Goal: Find specific page/section: Find specific page/section

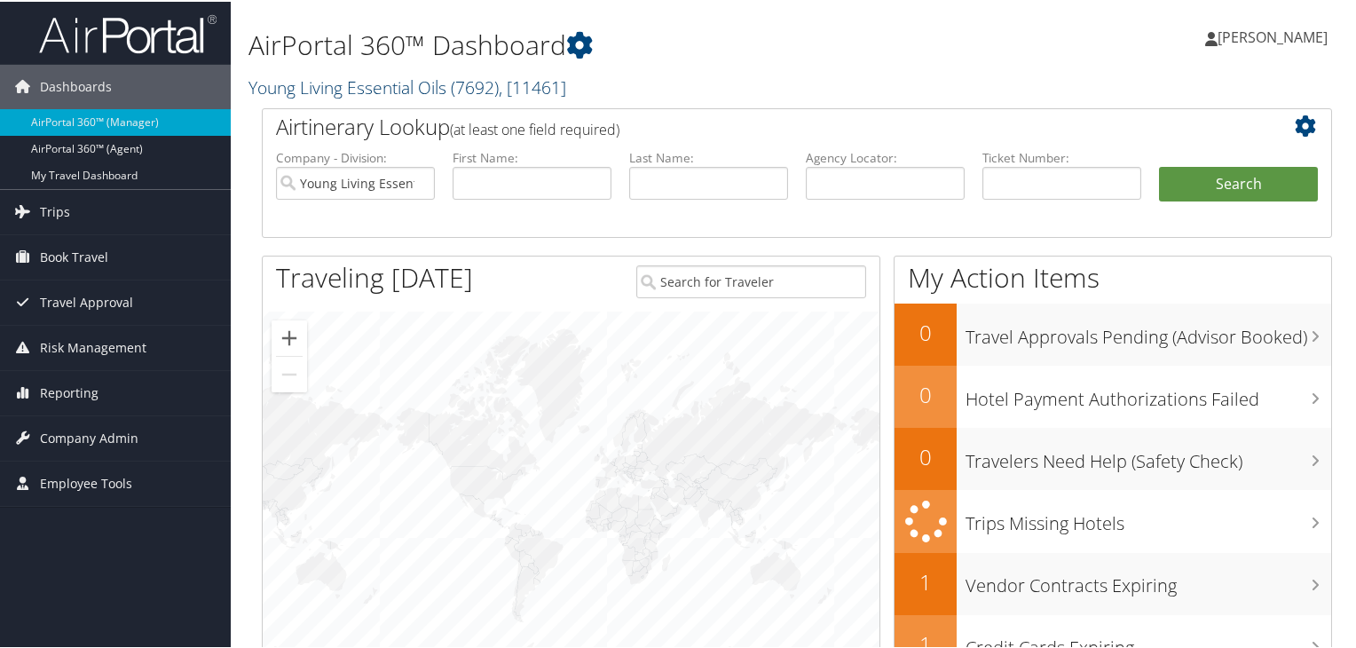
click at [339, 86] on link "Young Living Essential Oils ( 7692 ) , [ 11461 ]" at bounding box center [407, 86] width 318 height 24
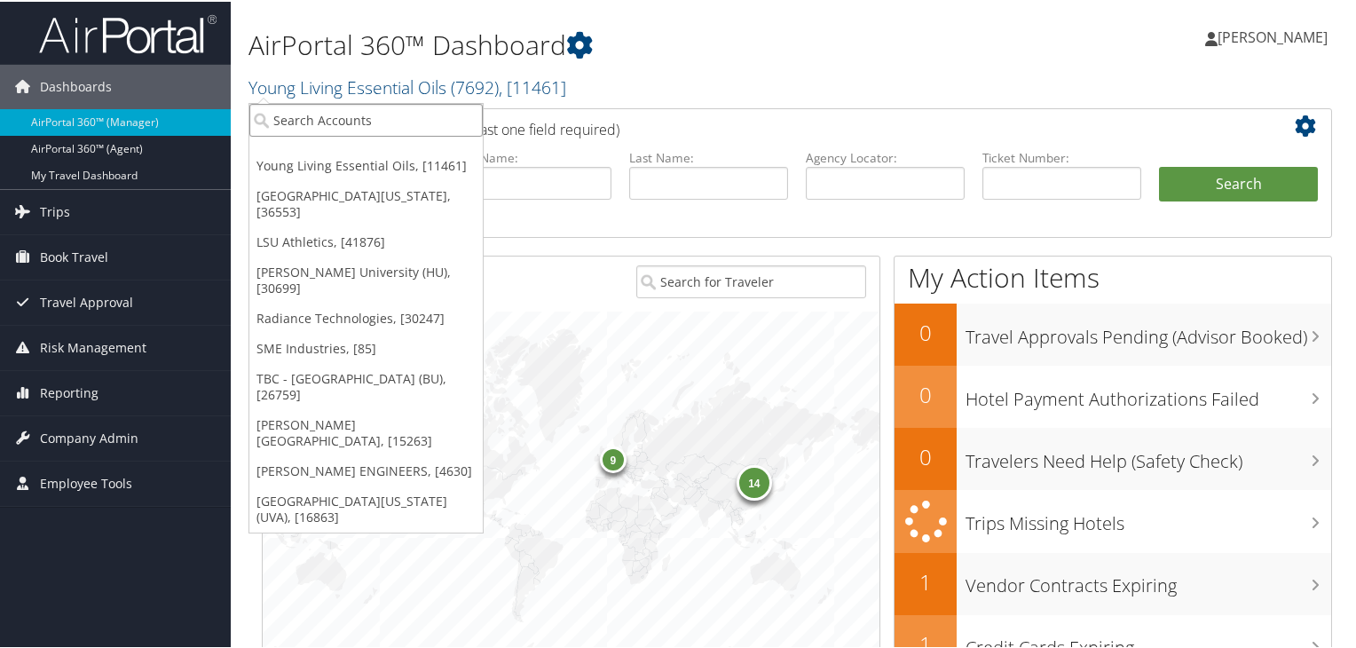
click at [340, 118] on input "search" at bounding box center [365, 118] width 233 height 33
paste input "Goosehead"
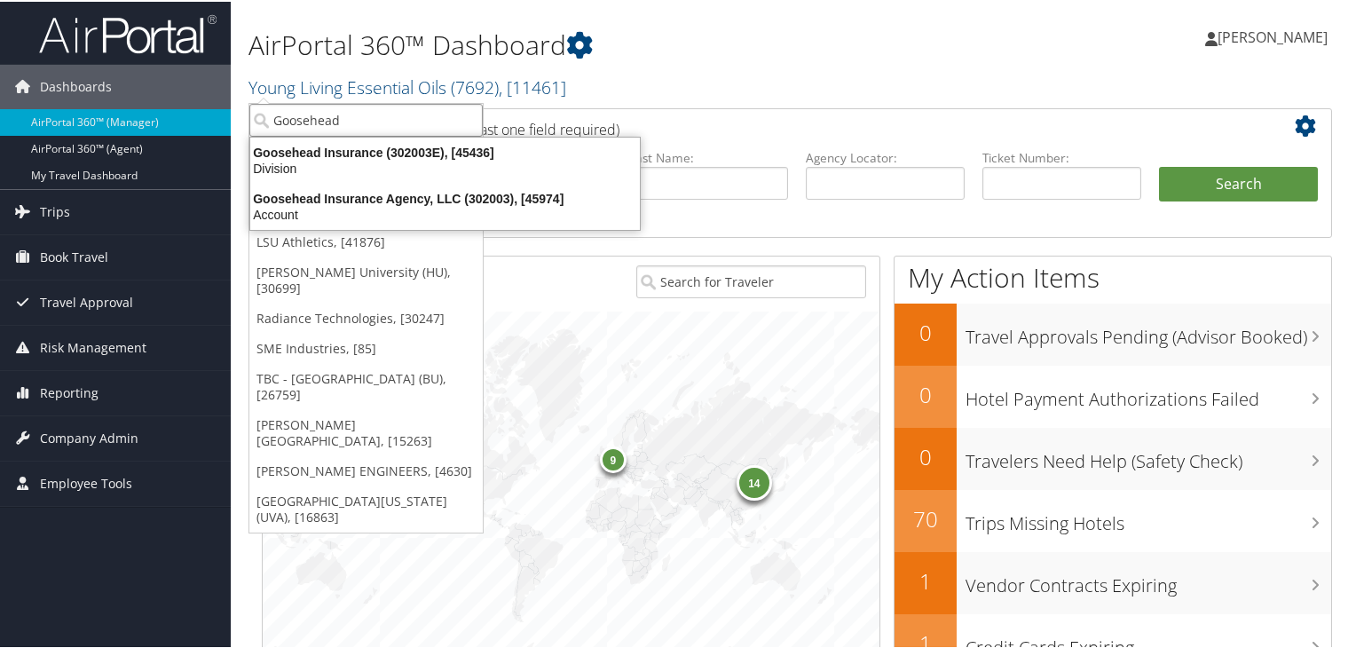
type input "Goosehead"
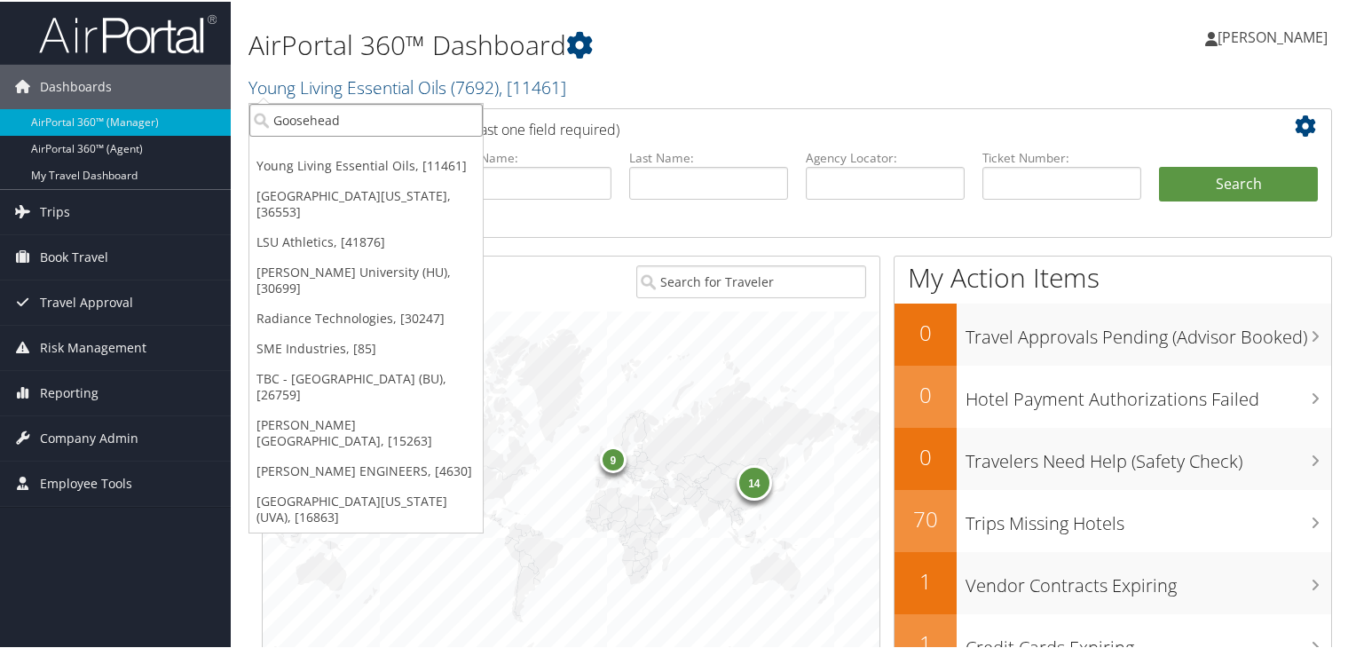
click at [388, 122] on input "Goosehead" at bounding box center [365, 118] width 233 height 33
paste input "Goosehead"
type input "Goosehead"
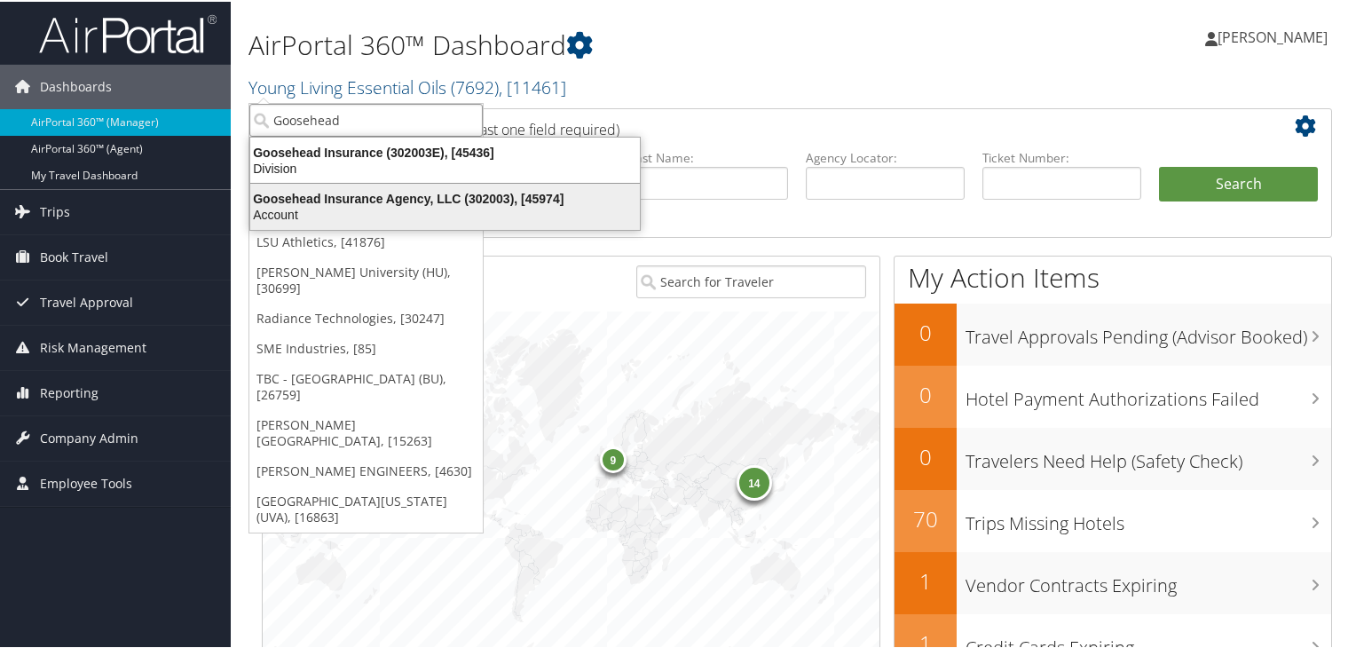
click at [407, 205] on div "Account" at bounding box center [445, 213] width 411 height 16
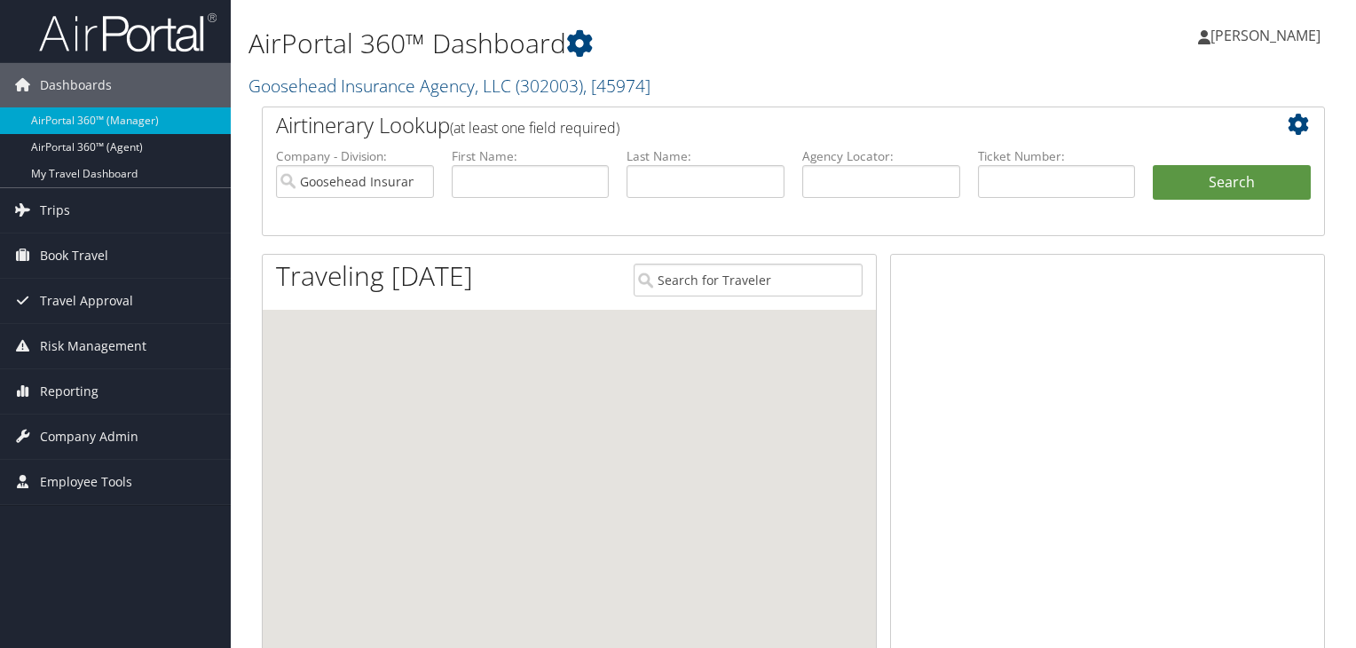
scroll to position [2, 0]
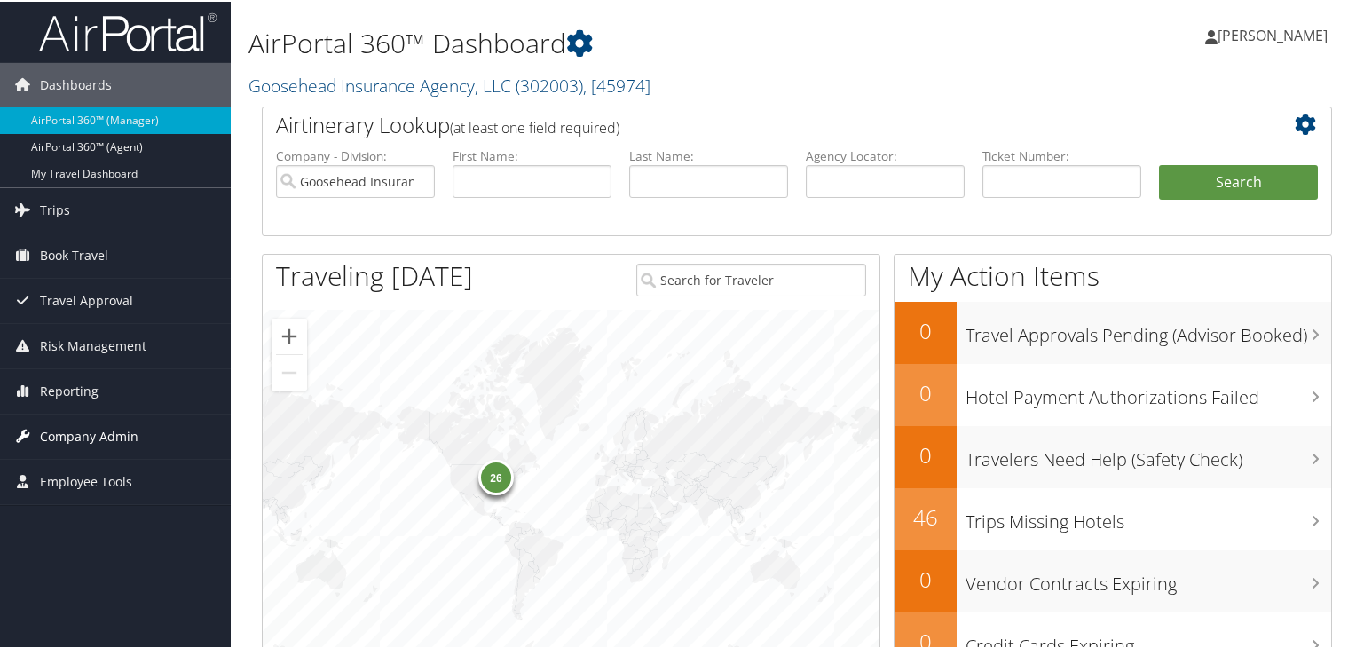
click at [99, 434] on span "Company Admin" at bounding box center [89, 435] width 98 height 44
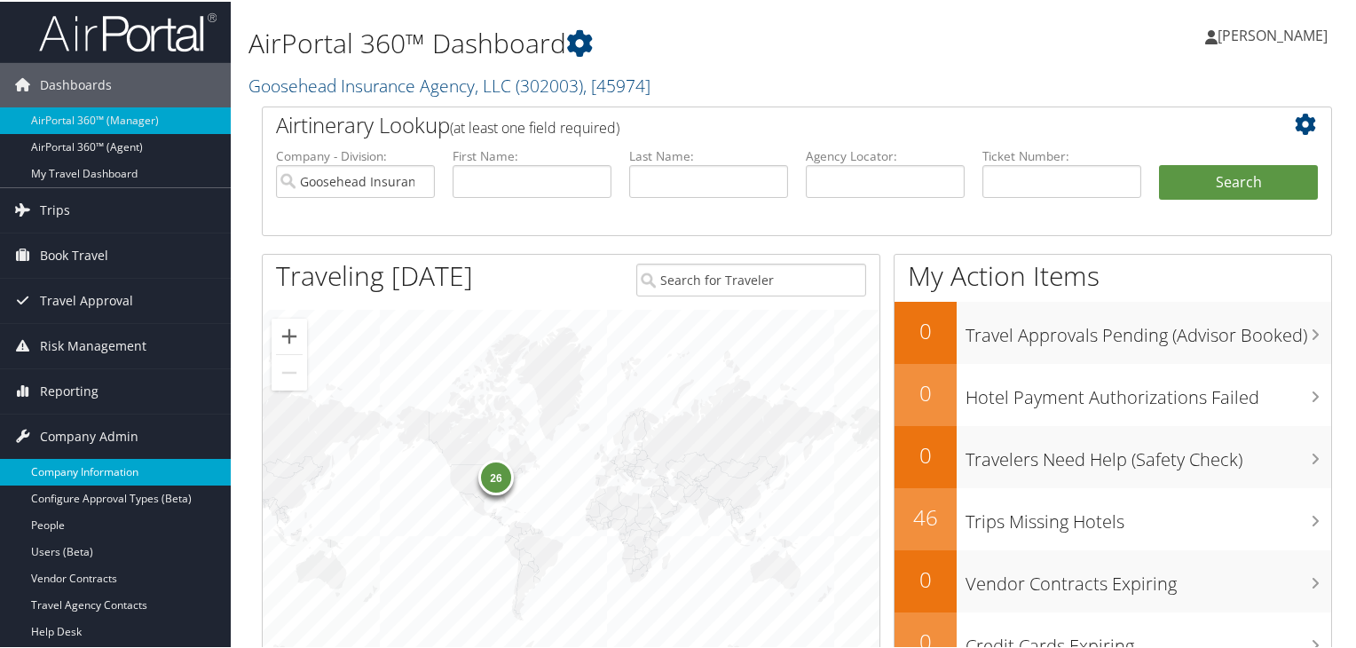
click at [103, 475] on link "Company Information" at bounding box center [115, 470] width 231 height 27
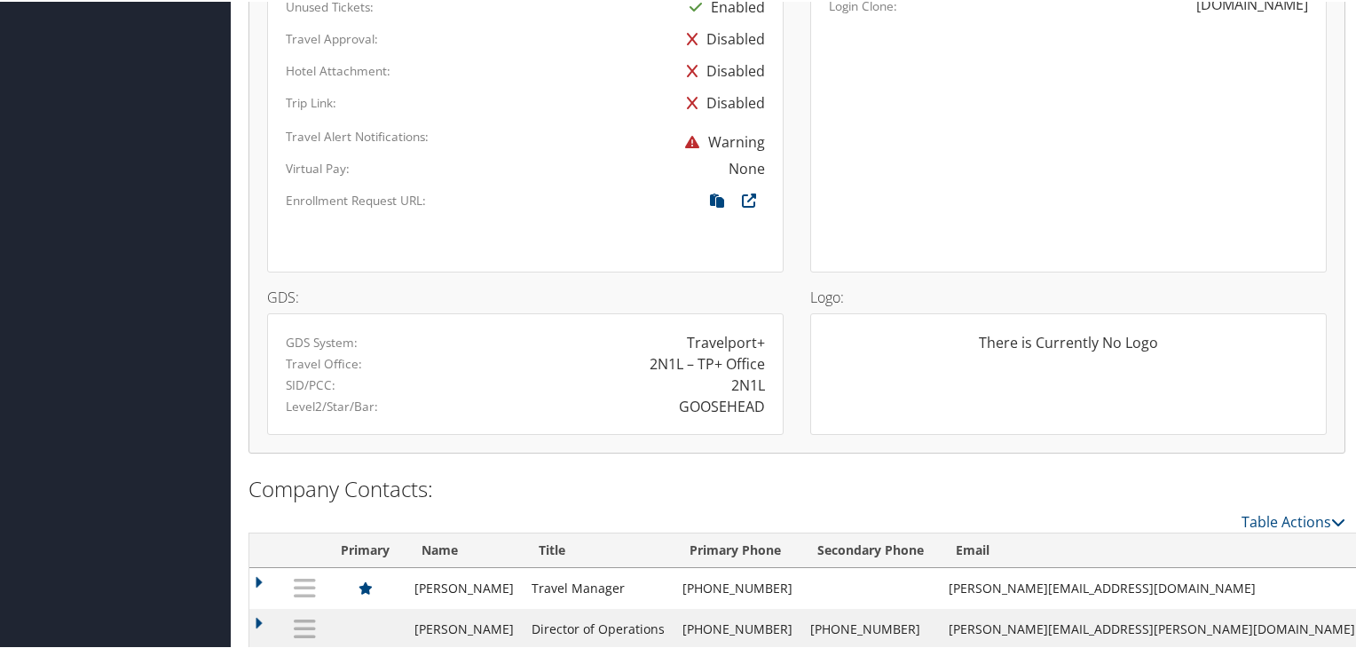
scroll to position [1176, 0]
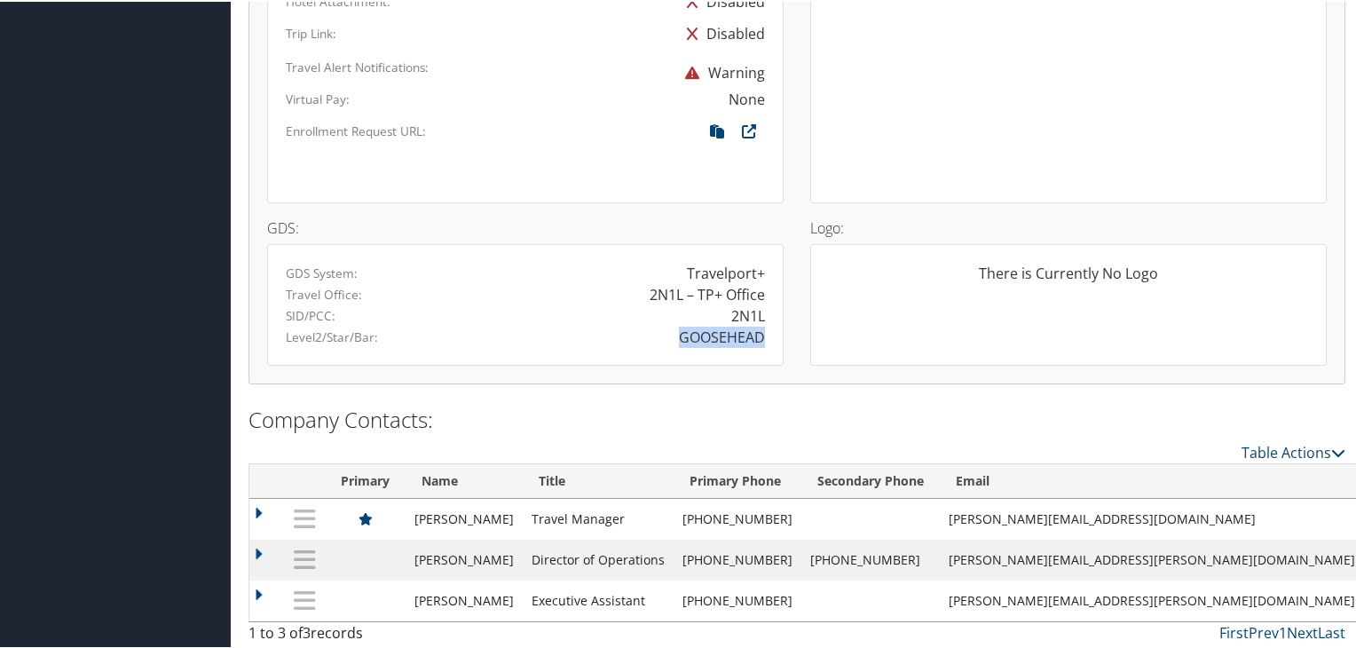
drag, startPoint x: 679, startPoint y: 333, endPoint x: 759, endPoint y: 337, distance: 80.0
click at [759, 337] on div "GOOSEHEAD" at bounding box center [722, 335] width 86 height 21
copy div "GOOSEHEAD"
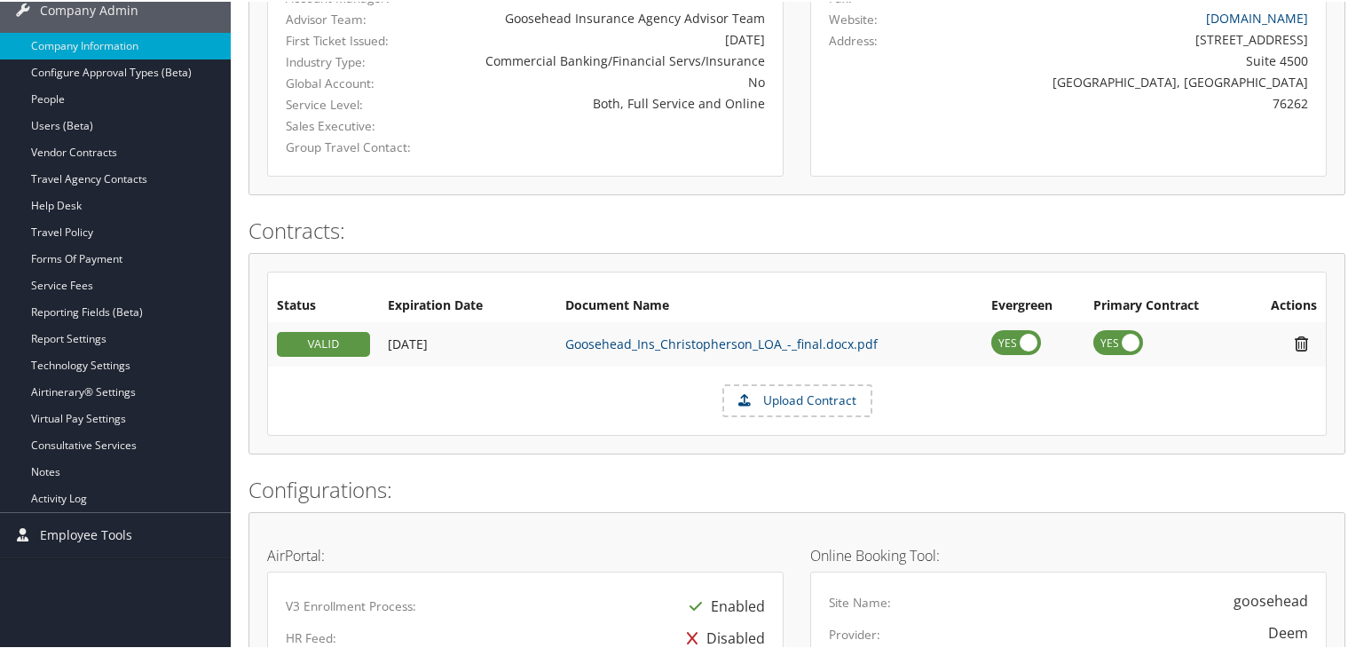
scroll to position [345, 0]
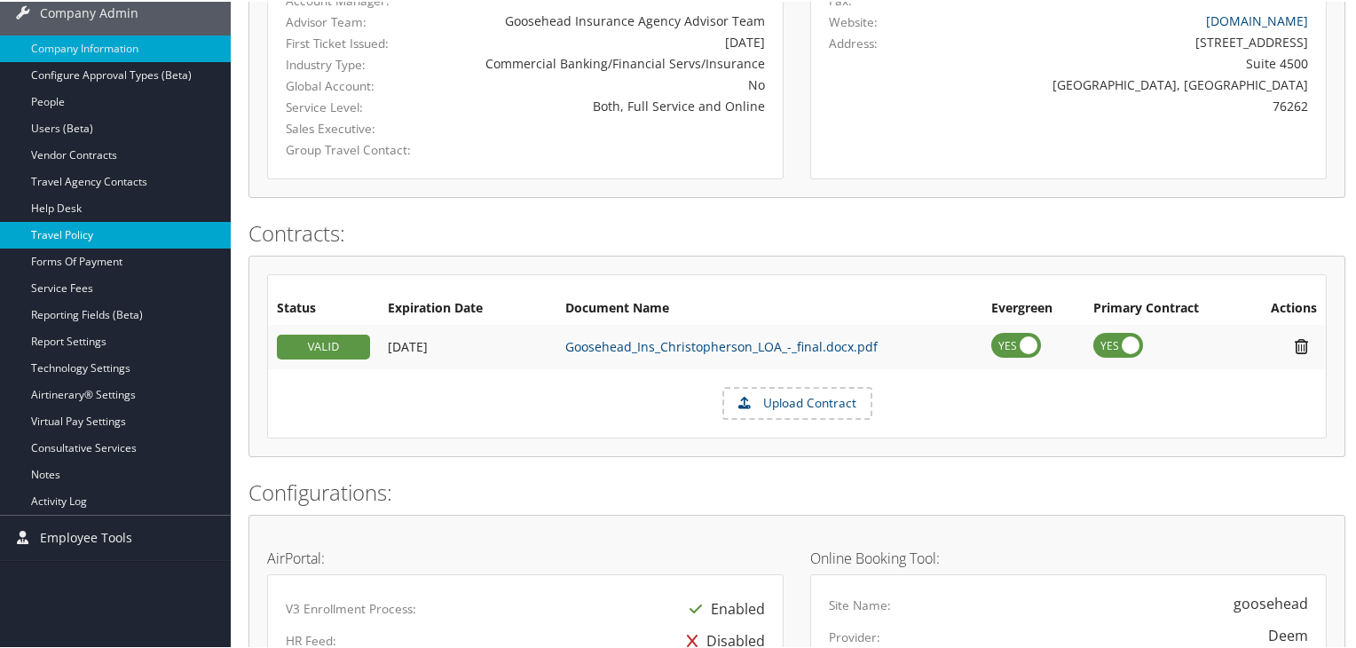
click at [125, 232] on link "Travel Policy" at bounding box center [115, 233] width 231 height 27
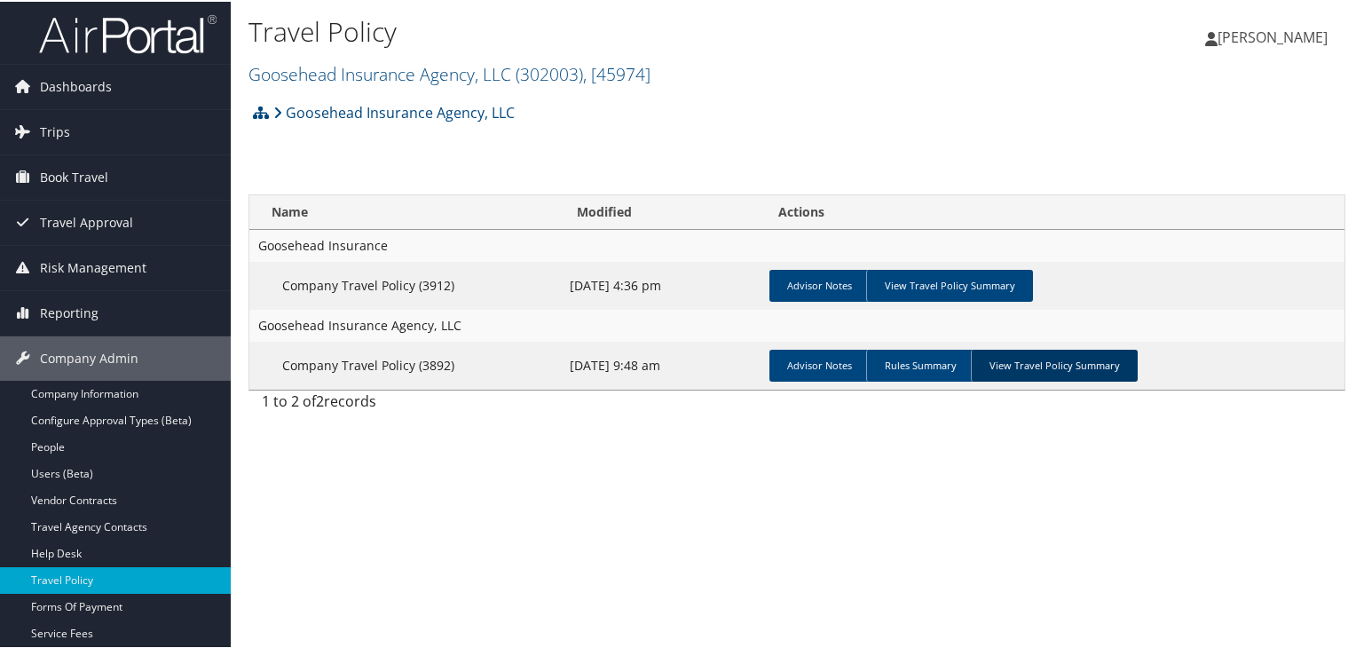
click at [1070, 366] on link "View Travel Policy Summary" at bounding box center [1054, 364] width 167 height 32
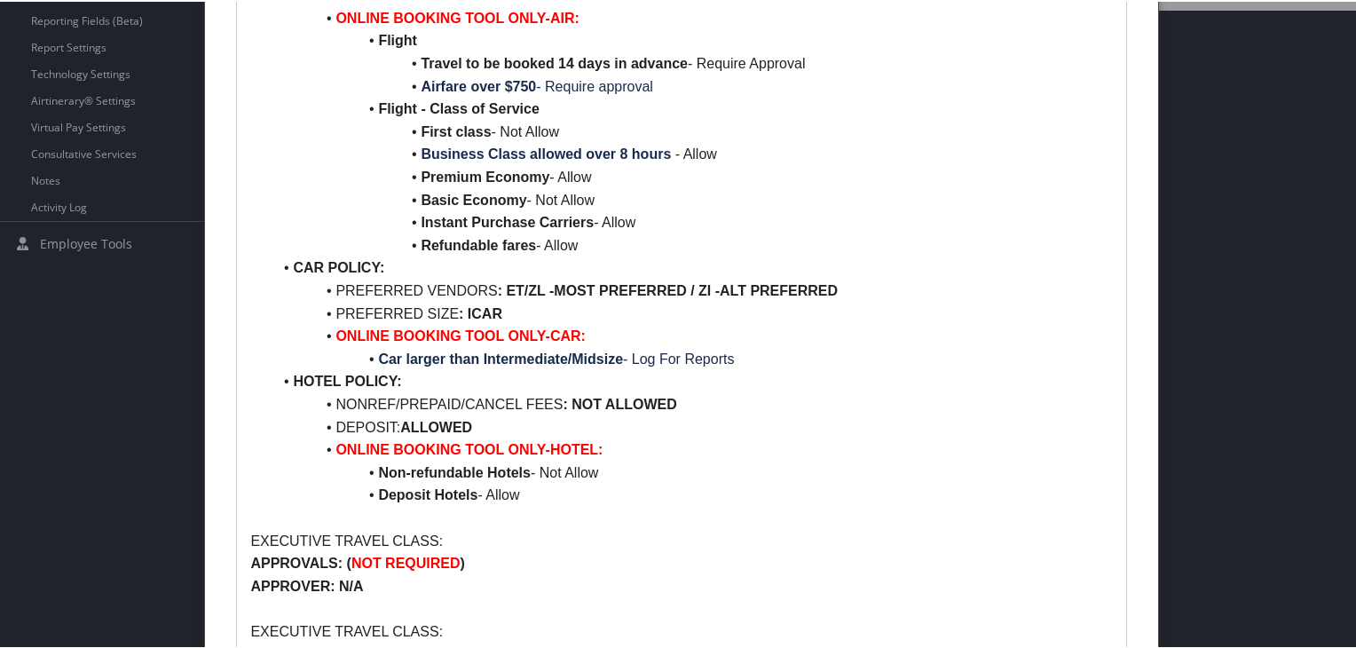
scroll to position [664, 0]
